Goal: Information Seeking & Learning: Check status

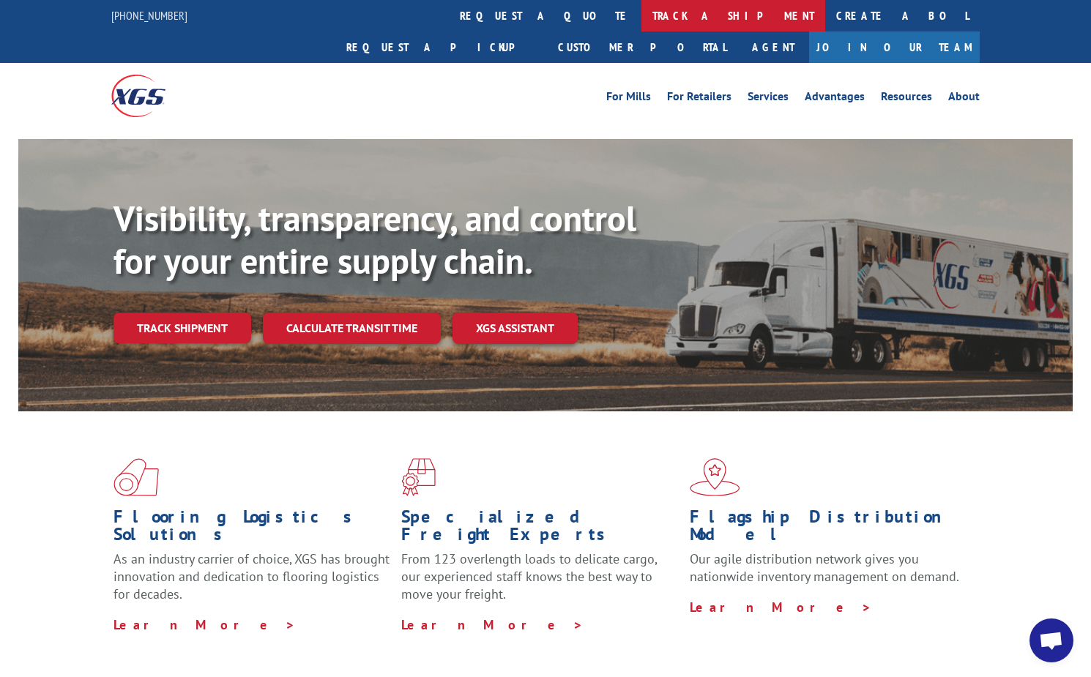
click at [641, 6] on link "track a shipment" at bounding box center [733, 15] width 184 height 31
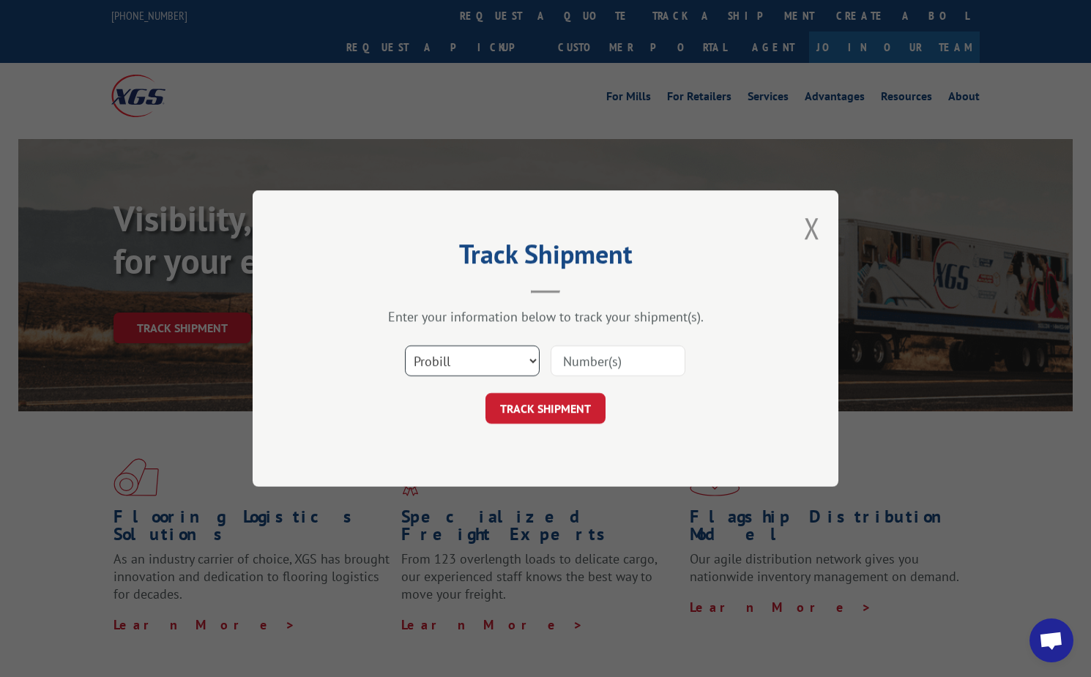
click at [485, 368] on select "Select category... Probill BOL PO" at bounding box center [472, 361] width 135 height 31
select select "bol"
click at [405, 346] on select "Select category... Probill BOL PO" at bounding box center [472, 361] width 135 height 31
click at [556, 365] on input at bounding box center [618, 361] width 135 height 31
type input "6013742"
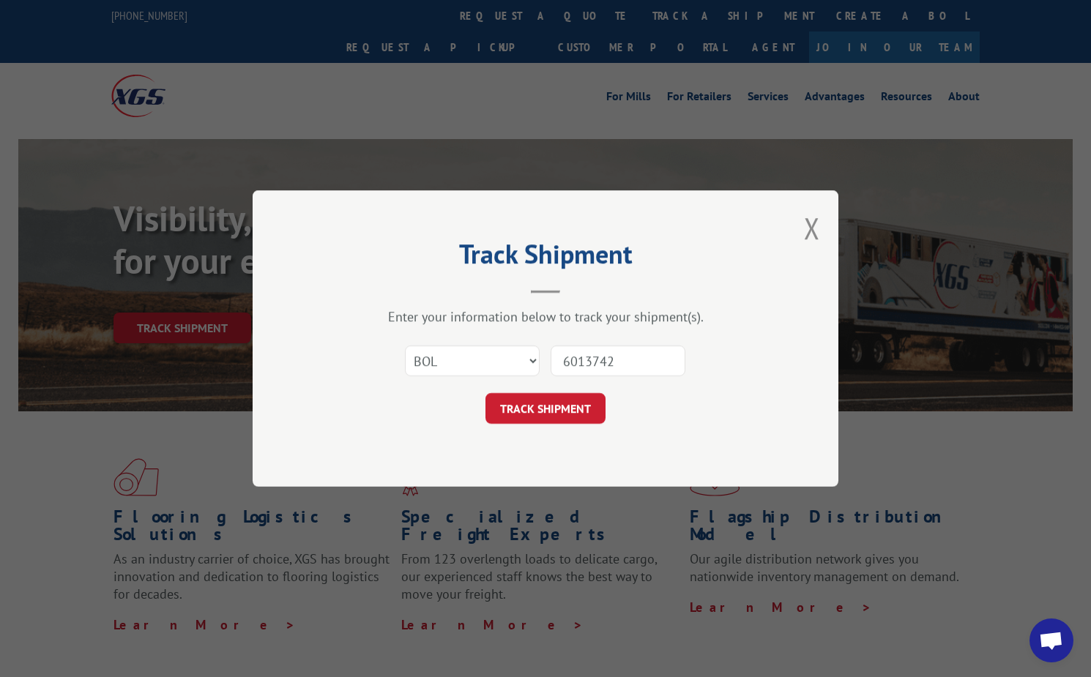
click button "TRACK SHIPMENT" at bounding box center [545, 408] width 120 height 31
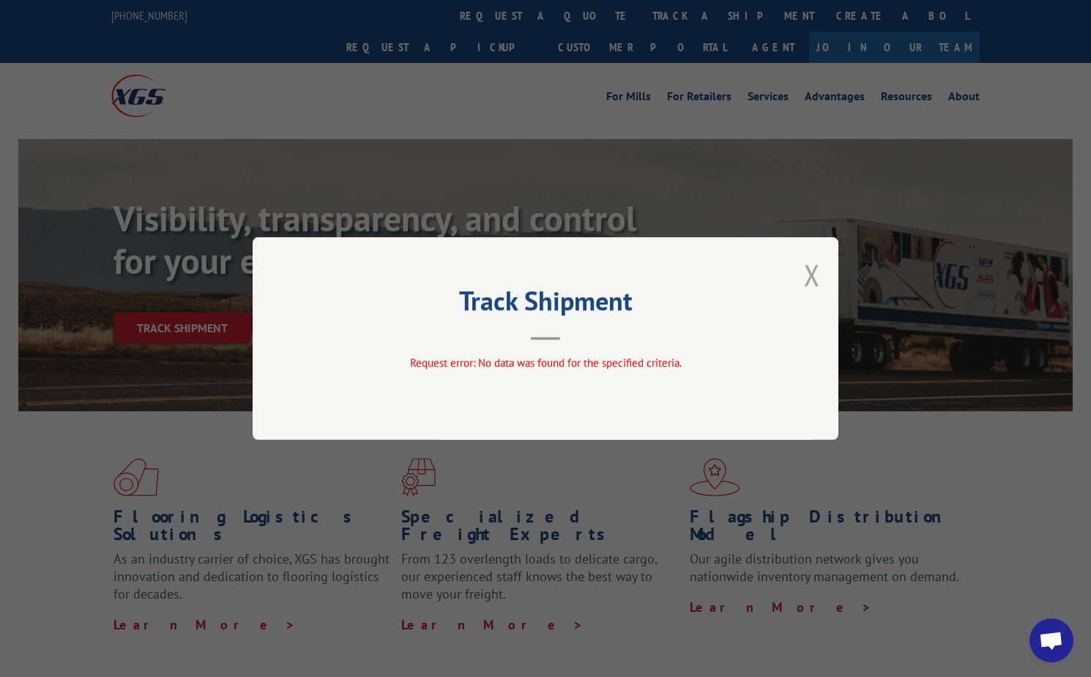
click at [808, 284] on button "Close modal" at bounding box center [812, 275] width 16 height 39
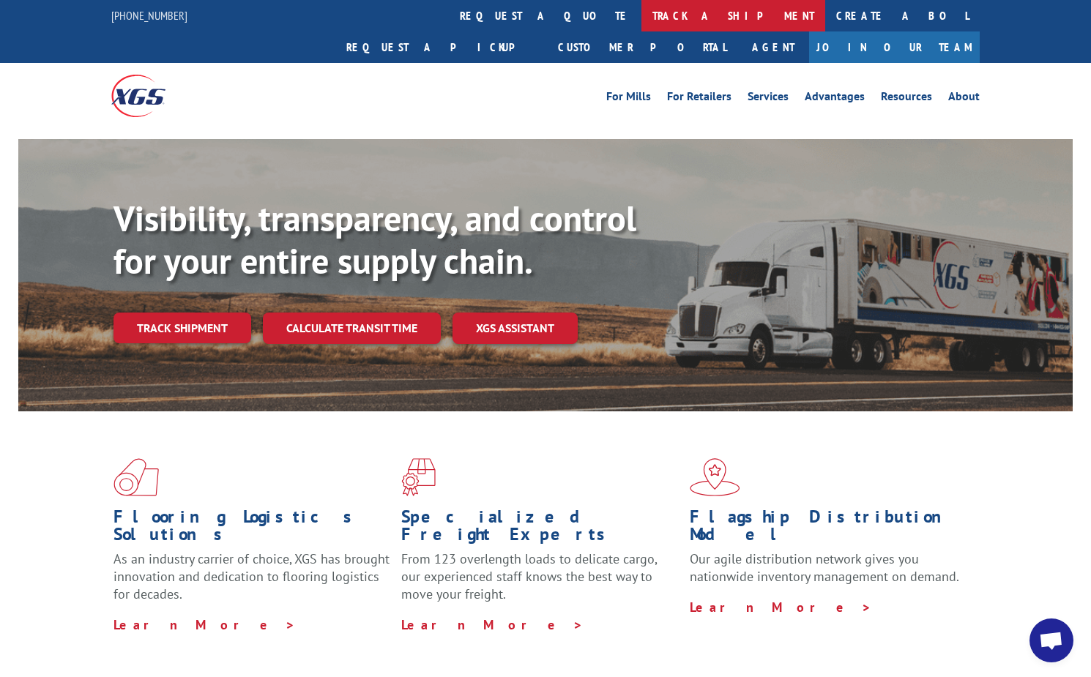
click at [641, 11] on link "track a shipment" at bounding box center [733, 15] width 184 height 31
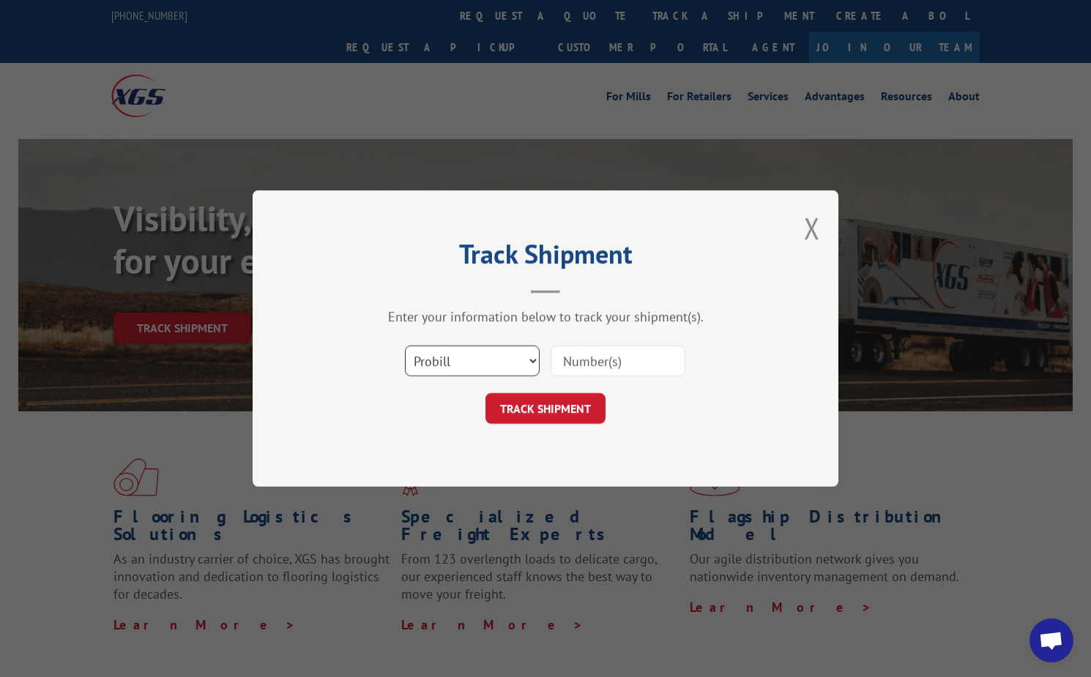
click at [479, 368] on select "Select category... Probill BOL PO" at bounding box center [472, 361] width 135 height 31
select select "bol"
click at [405, 346] on select "Select category... Probill BOL PO" at bounding box center [472, 361] width 135 height 31
click at [584, 368] on input at bounding box center [618, 361] width 135 height 31
type input "6010641"
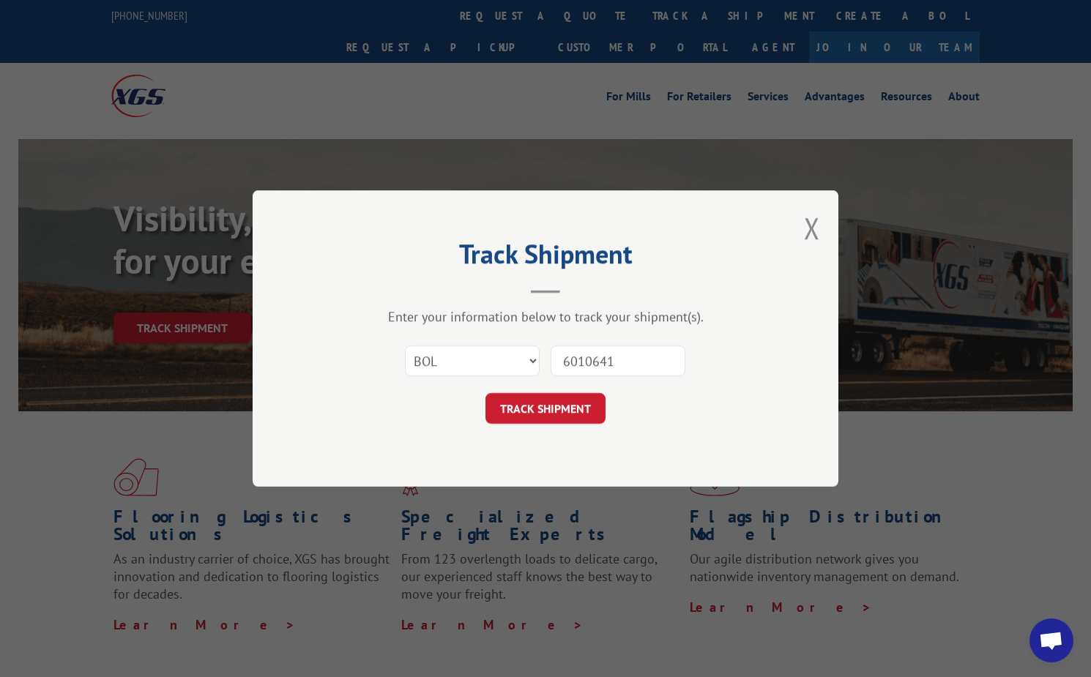
click button "TRACK SHIPMENT" at bounding box center [545, 408] width 120 height 31
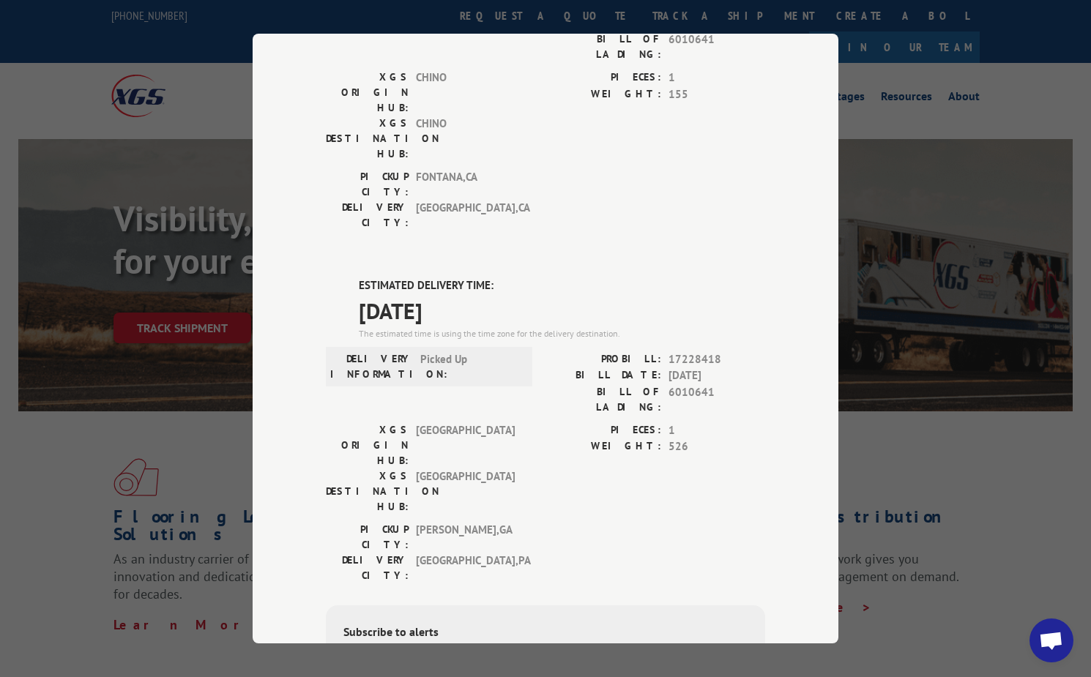
scroll to position [284, 0]
